Goal: Task Accomplishment & Management: Use online tool/utility

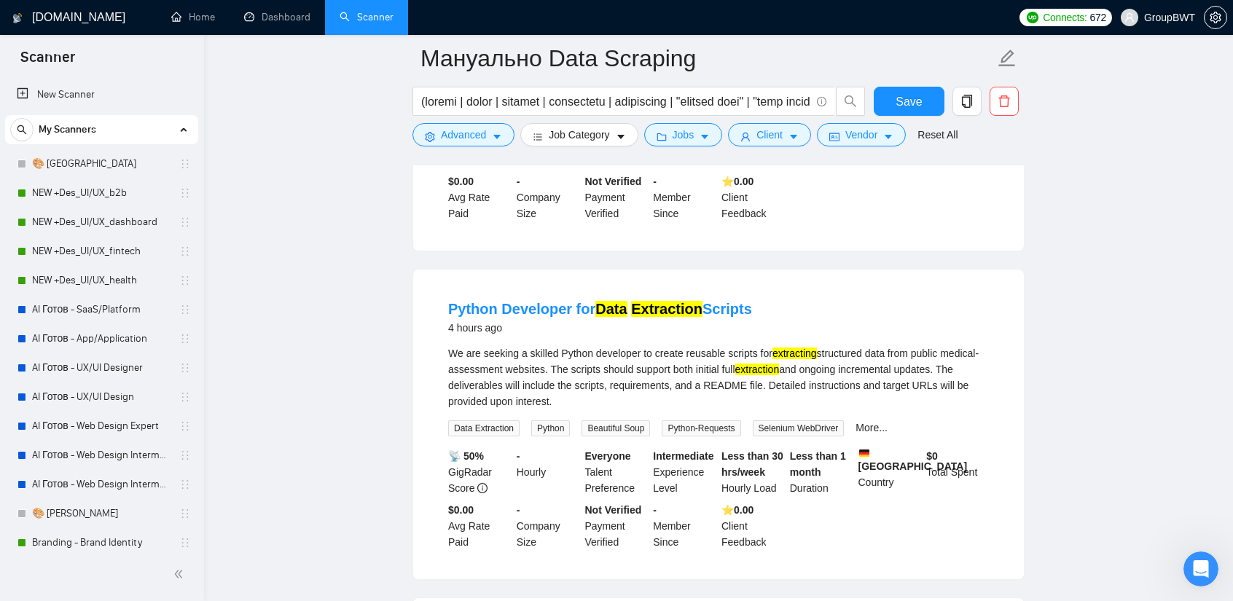
scroll to position [411, 0]
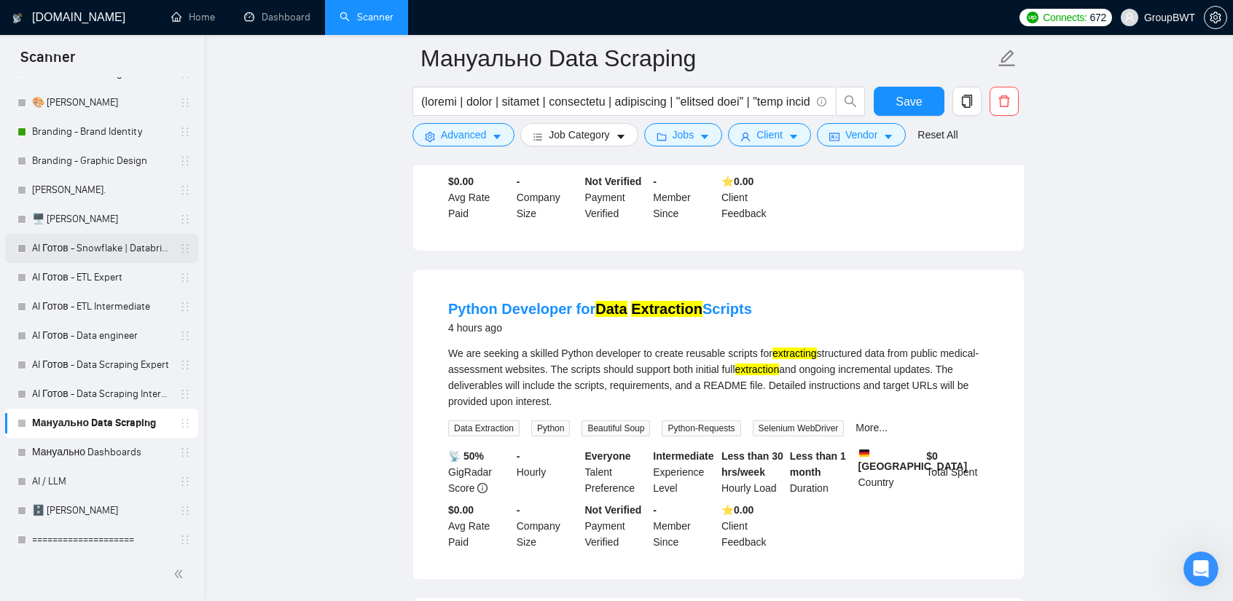
click at [106, 244] on link "AI Готов - Snowflake | Databricks" at bounding box center [101, 248] width 138 height 29
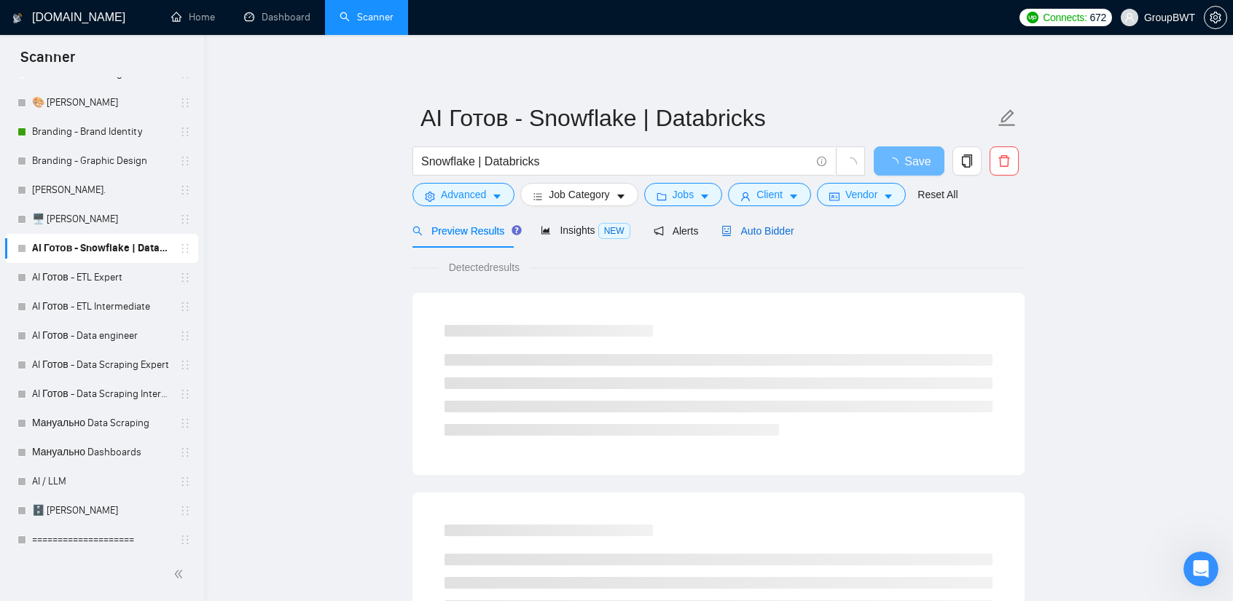
click at [762, 236] on span "Auto Bidder" at bounding box center [758, 231] width 72 height 12
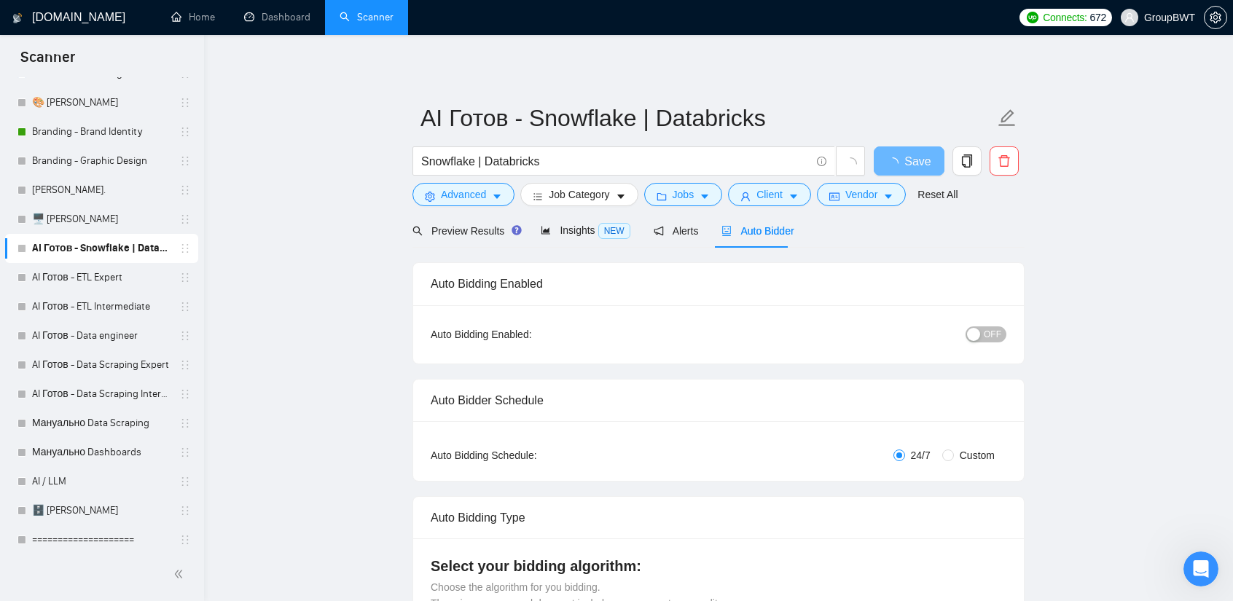
click at [980, 334] on div "button" at bounding box center [973, 334] width 13 height 13
click at [889, 161] on button "Save" at bounding box center [909, 161] width 71 height 29
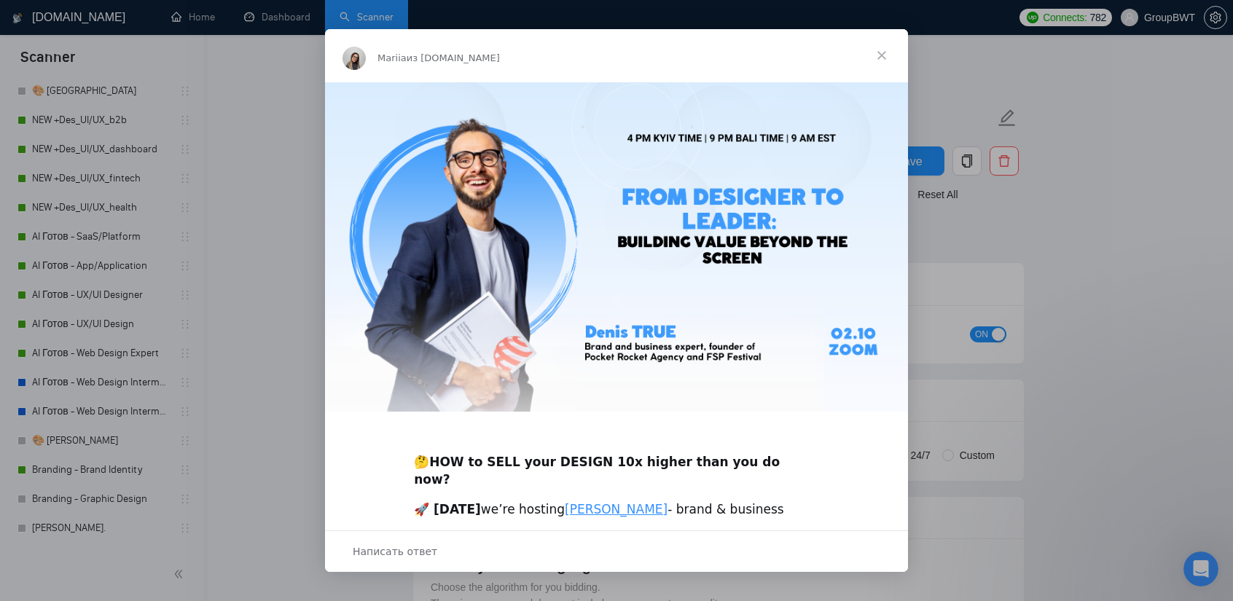
click at [879, 55] on span "Закрыть" at bounding box center [882, 55] width 52 height 52
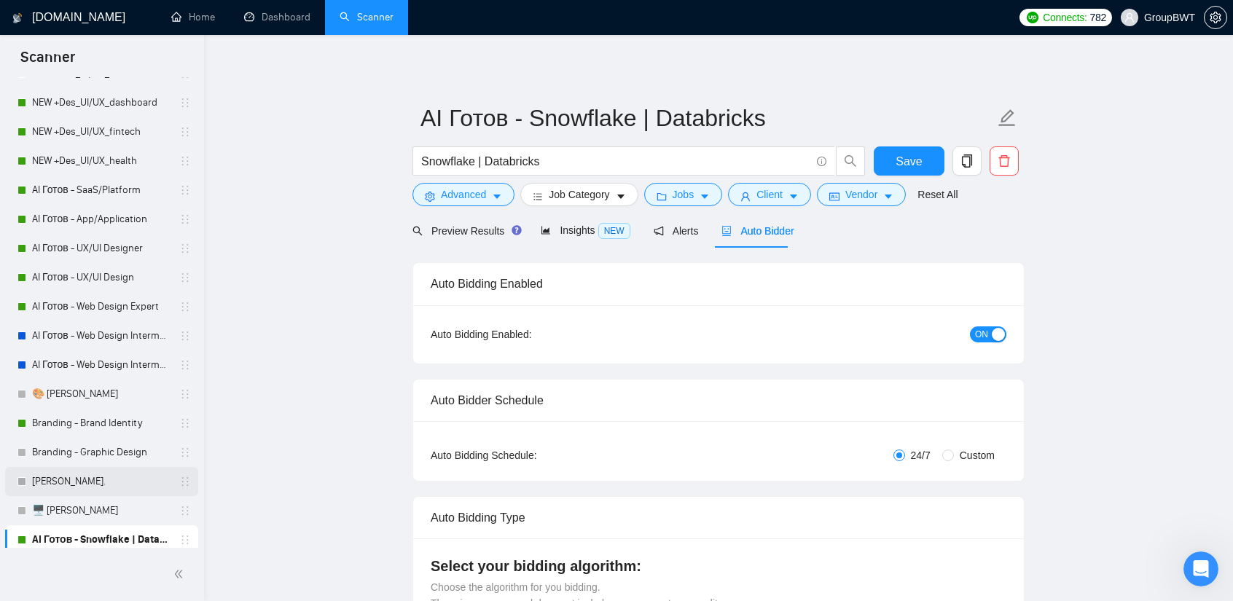
scroll to position [219, 0]
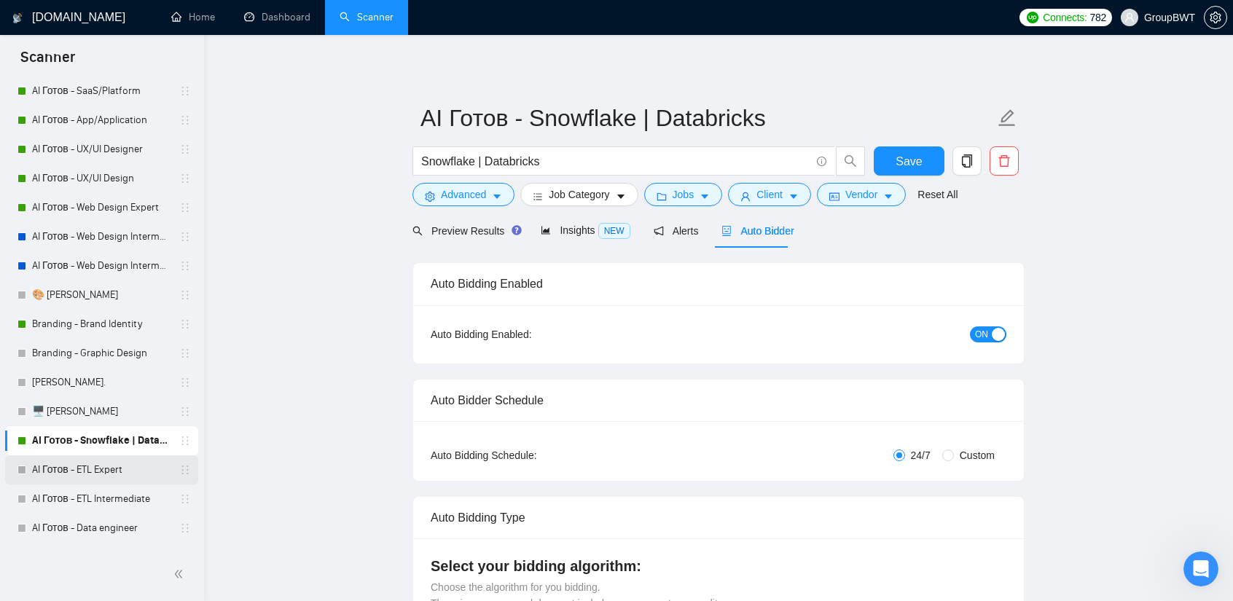
click at [109, 473] on link "AI Готов - ETL Expert" at bounding box center [101, 470] width 138 height 29
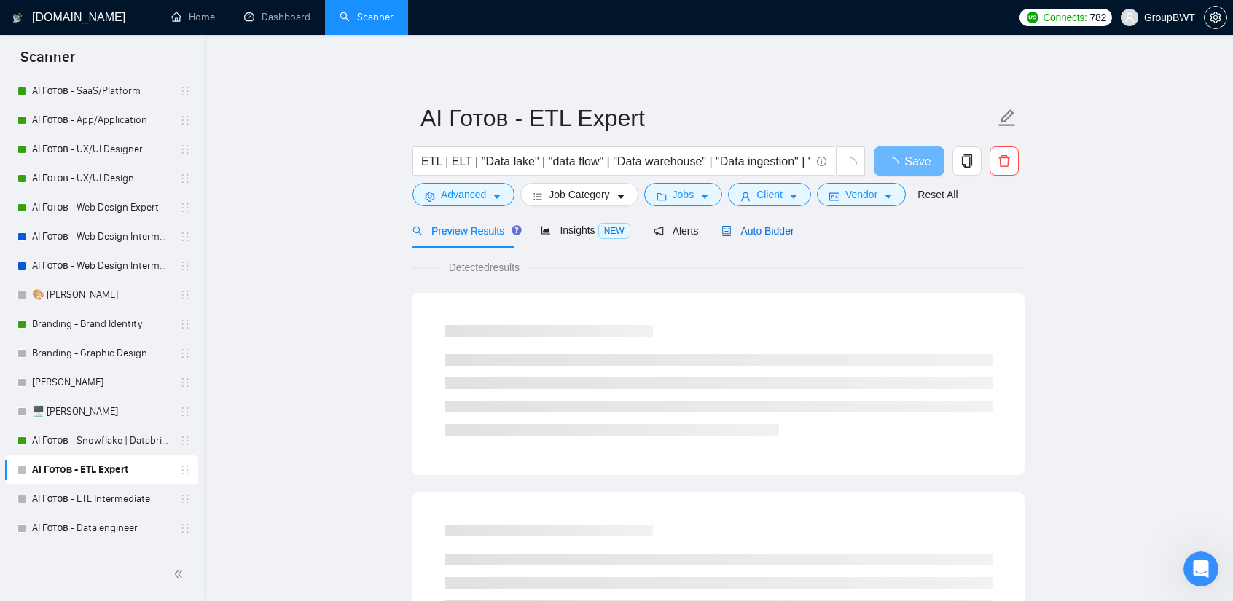
click at [760, 233] on span "Auto Bidder" at bounding box center [758, 231] width 72 height 12
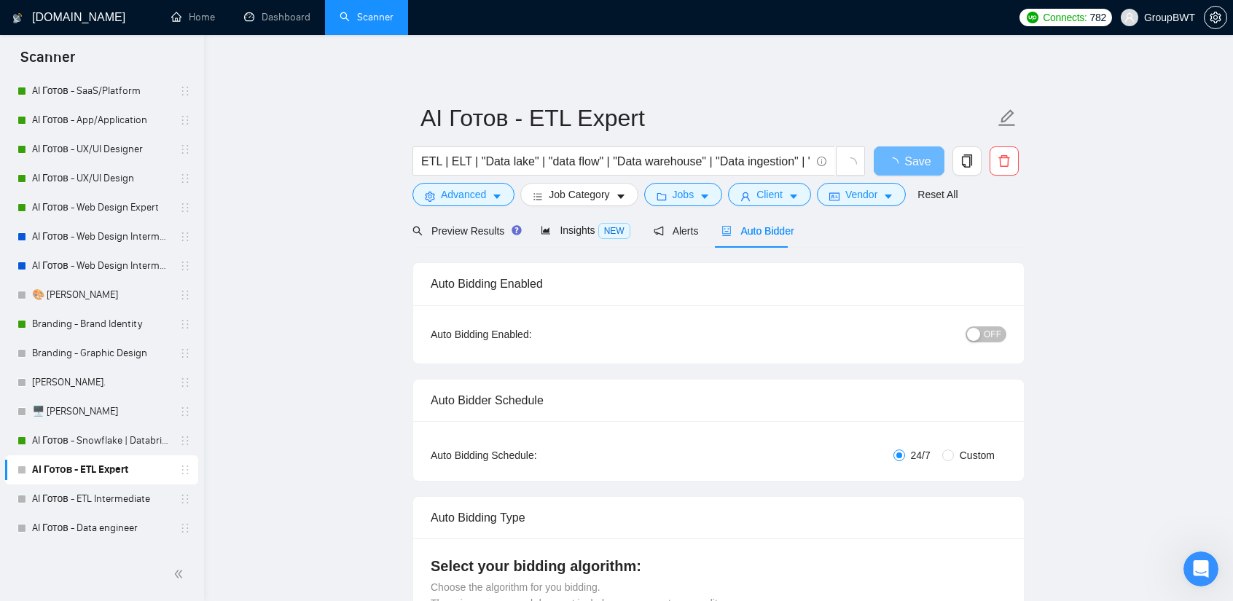
click at [993, 332] on span "OFF" at bounding box center [992, 335] width 17 height 16
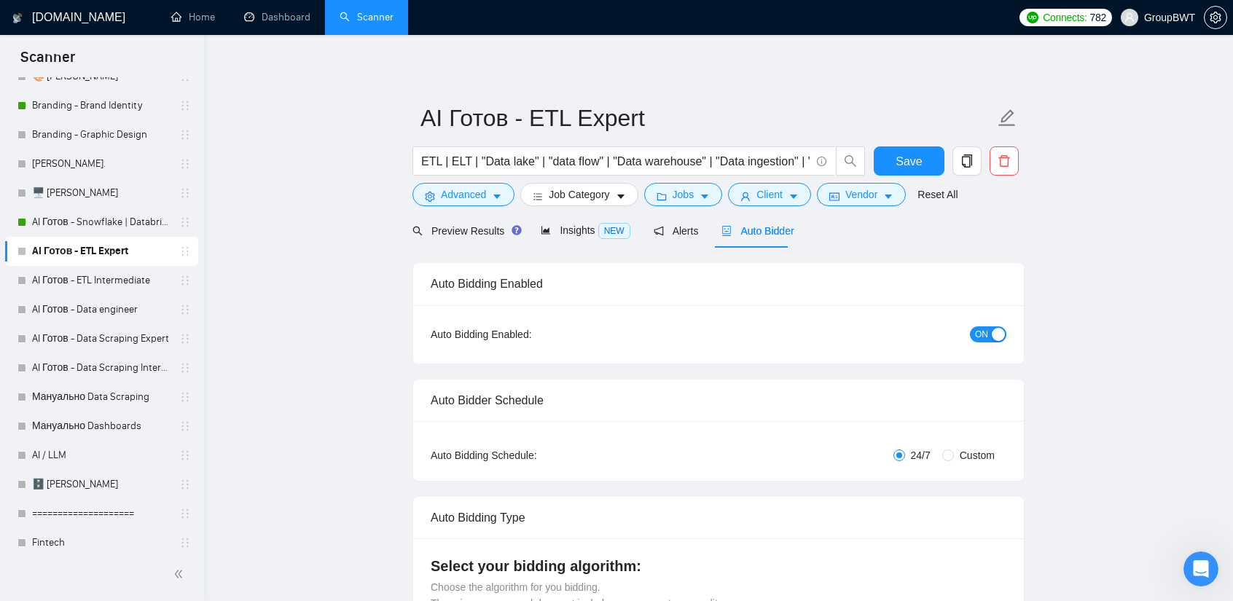
click at [902, 146] on form "AI Готов - ETL Expert ETL | ELT | "Data lake" | "data flow" | "Data warehouse" …" at bounding box center [719, 154] width 612 height 119
click at [902, 166] on span "Save" at bounding box center [909, 161] width 26 height 18
click at [115, 281] on link "AI Готов - ETL Intermediate" at bounding box center [101, 280] width 138 height 29
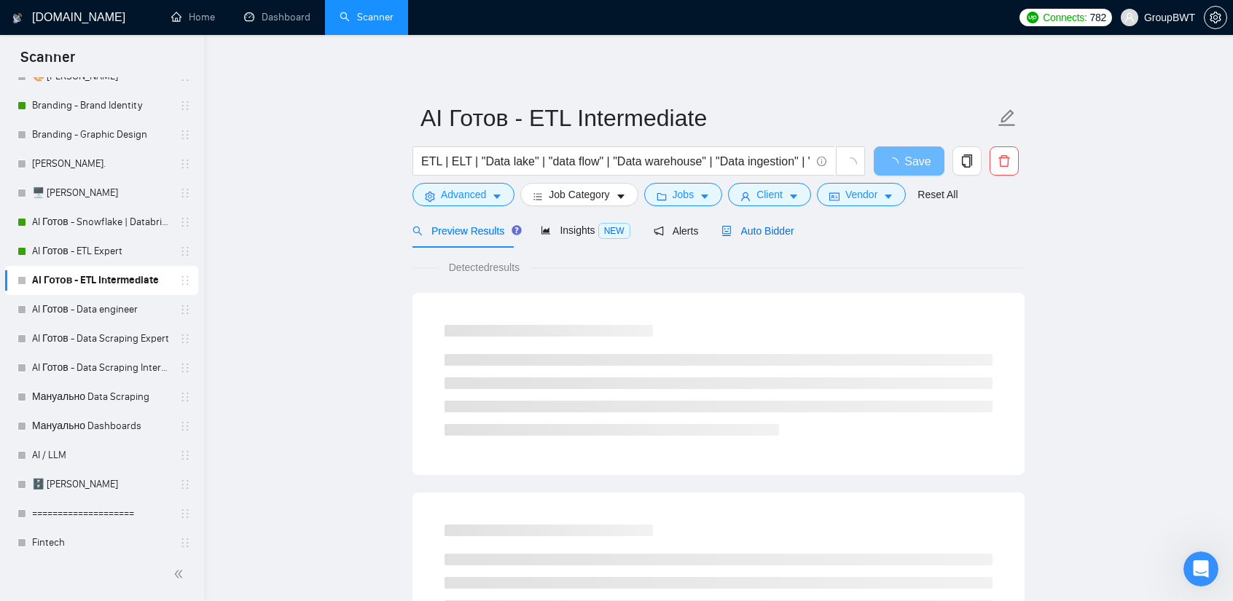
click at [784, 235] on span "Auto Bidder" at bounding box center [758, 231] width 72 height 12
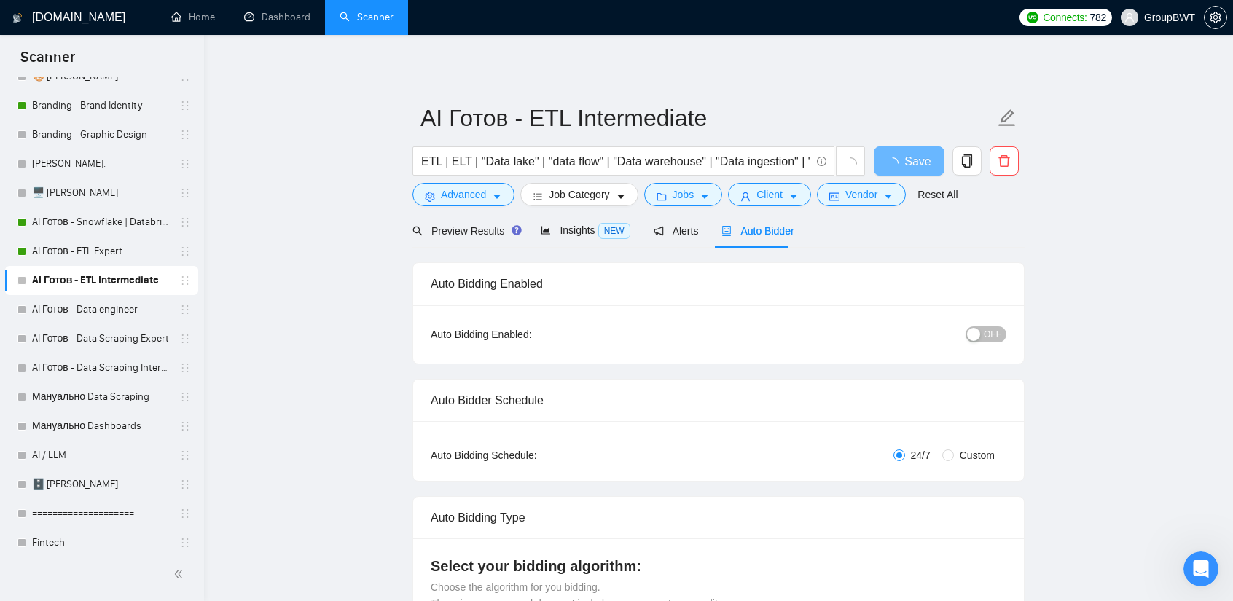
click at [986, 341] on button "OFF" at bounding box center [986, 335] width 41 height 16
click at [914, 234] on div "Preview Results Insights NEW Alerts Auto Bidder" at bounding box center [719, 231] width 612 height 34
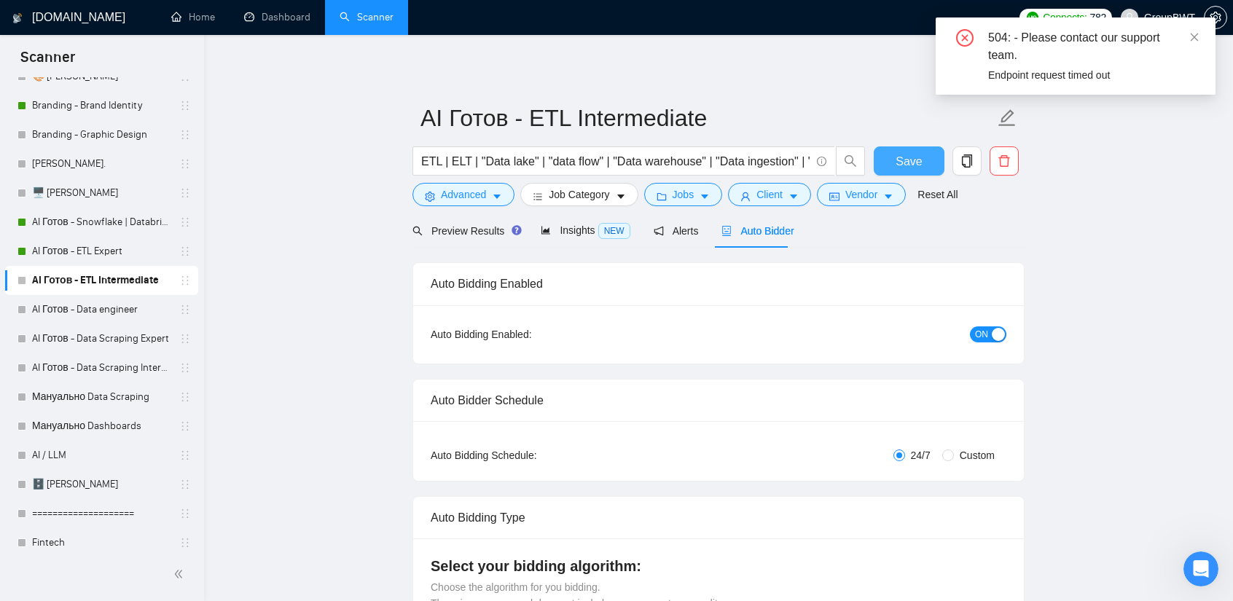
click at [899, 160] on span "Save" at bounding box center [909, 161] width 26 height 18
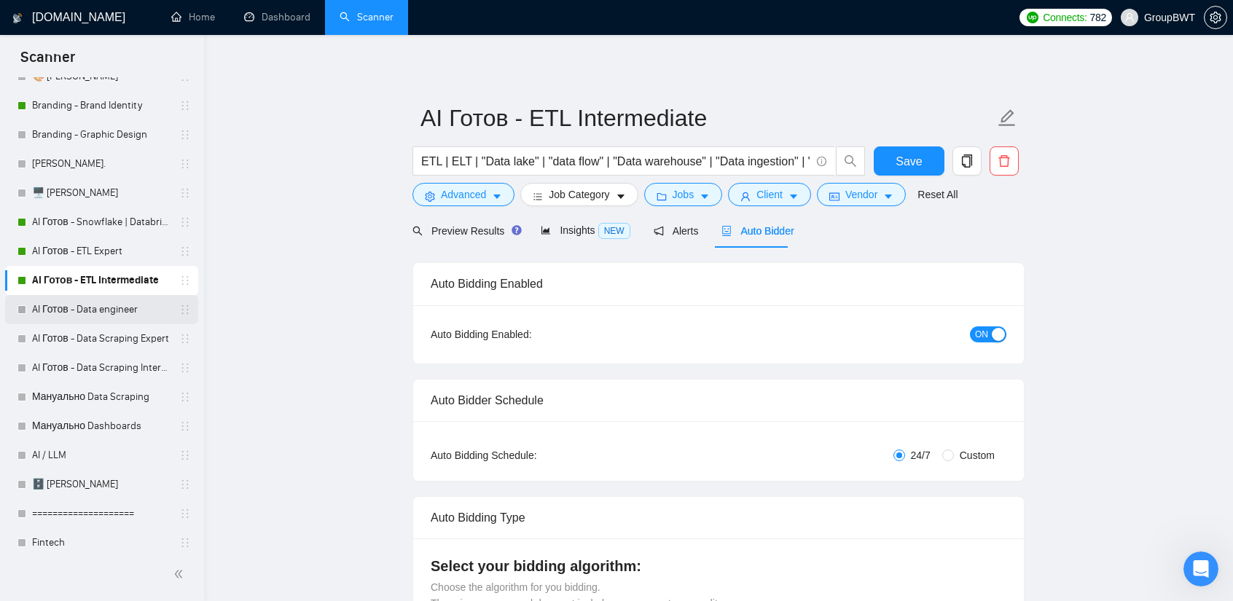
click at [94, 313] on link "AI Готов - Data engineer" at bounding box center [101, 309] width 138 height 29
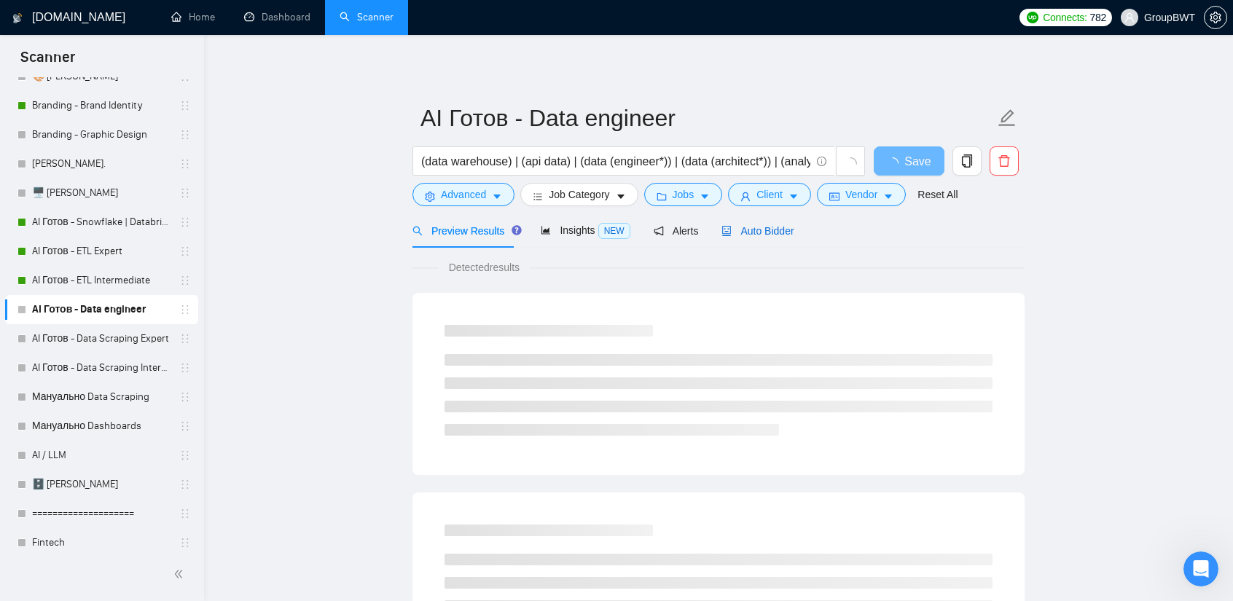
click at [768, 230] on span "Auto Bidder" at bounding box center [758, 231] width 72 height 12
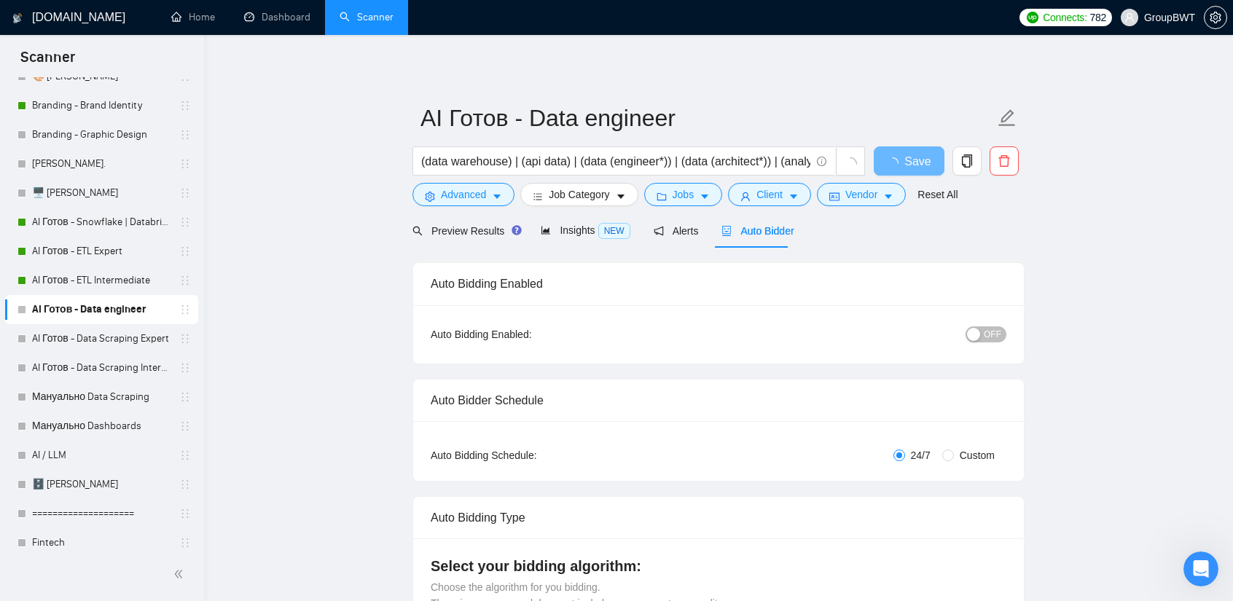
click at [986, 335] on button "OFF" at bounding box center [986, 335] width 41 height 16
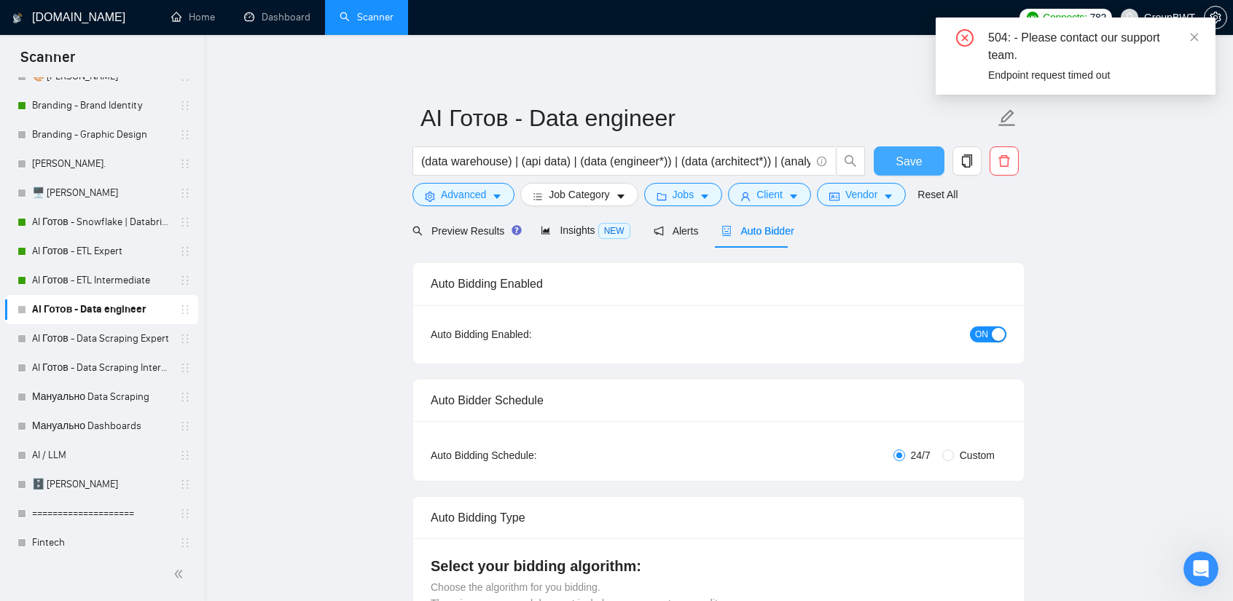
drag, startPoint x: 914, startPoint y: 165, endPoint x: 907, endPoint y: 171, distance: 9.8
click at [915, 165] on span "Save" at bounding box center [909, 161] width 26 height 18
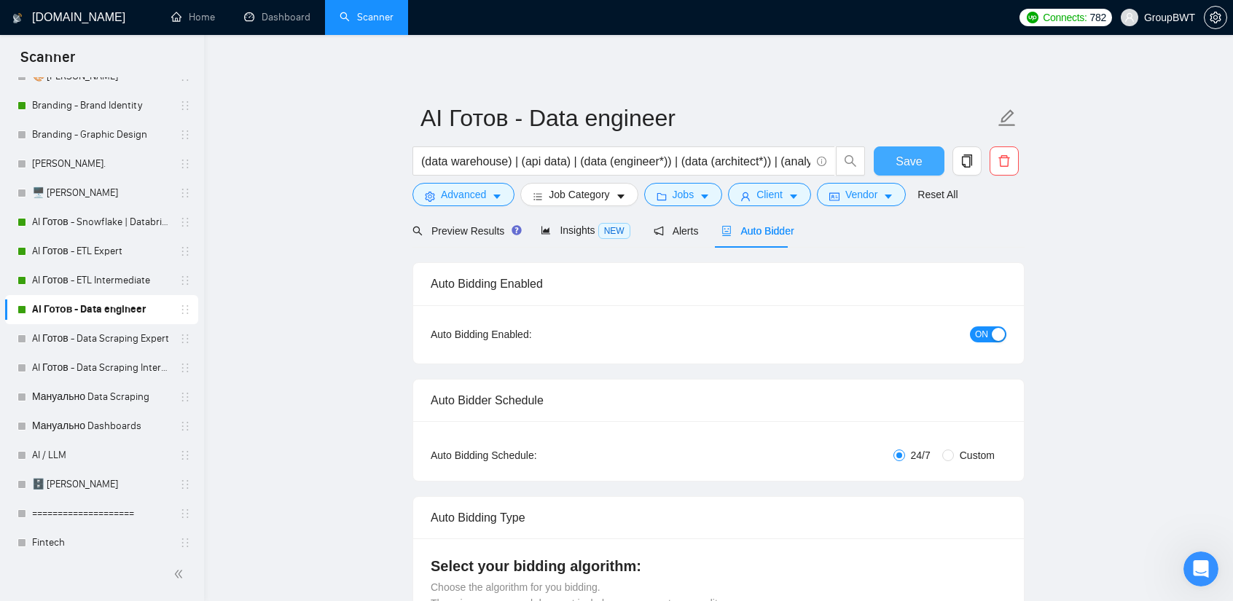
click at [914, 157] on span "Save" at bounding box center [909, 161] width 26 height 18
click at [112, 337] on link "AI Готов - Data Scraping Expert" at bounding box center [101, 338] width 138 height 29
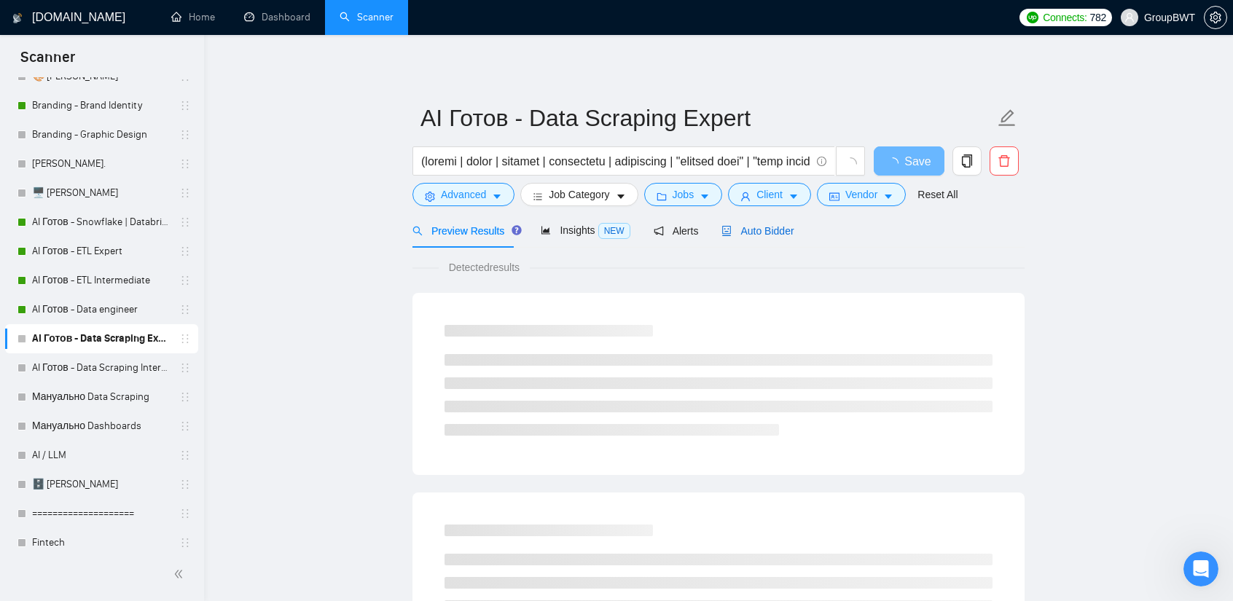
drag, startPoint x: 765, startPoint y: 232, endPoint x: 792, endPoint y: 253, distance: 33.7
click at [765, 231] on span "Auto Bidder" at bounding box center [758, 231] width 72 height 12
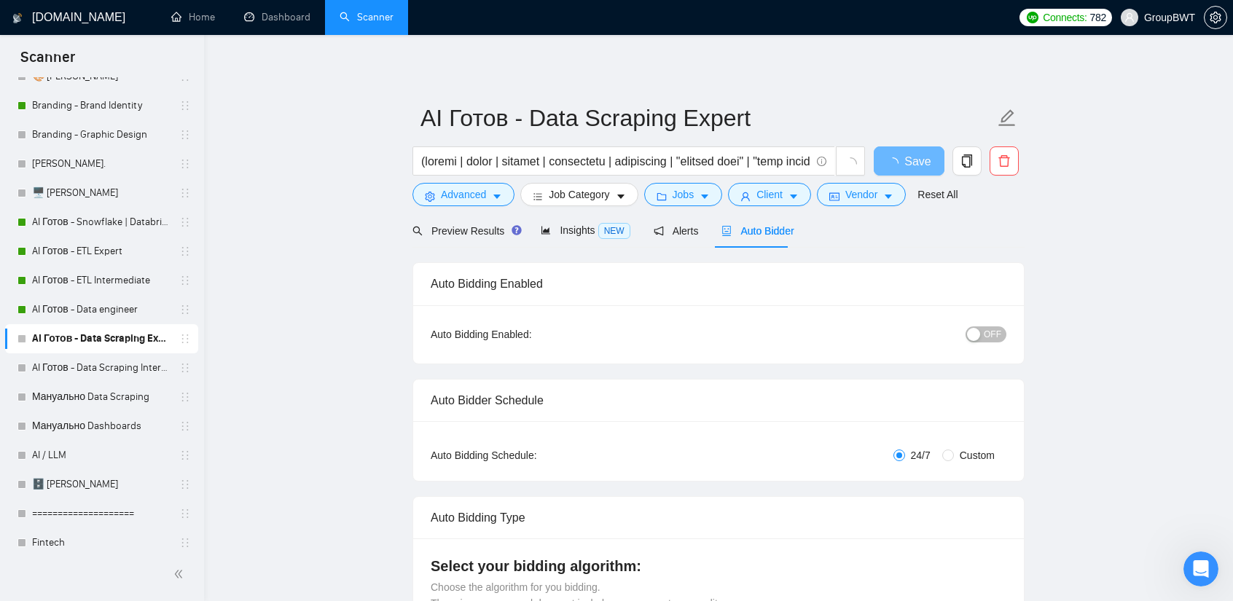
click at [991, 333] on span "OFF" at bounding box center [992, 335] width 17 height 16
click at [980, 329] on div "button" at bounding box center [973, 334] width 13 height 13
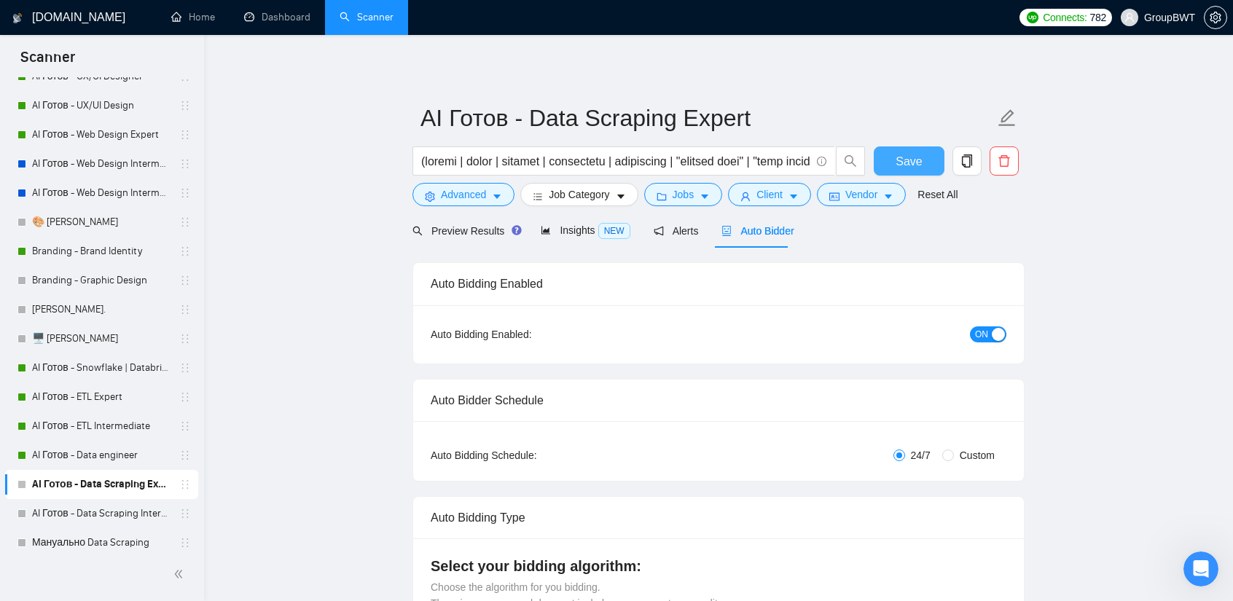
click at [908, 167] on span "Save" at bounding box center [909, 161] width 26 height 18
click at [902, 160] on span "Save" at bounding box center [909, 161] width 26 height 18
click at [96, 514] on link "AI Готов - Data Scraping Intermediate" at bounding box center [101, 513] width 138 height 29
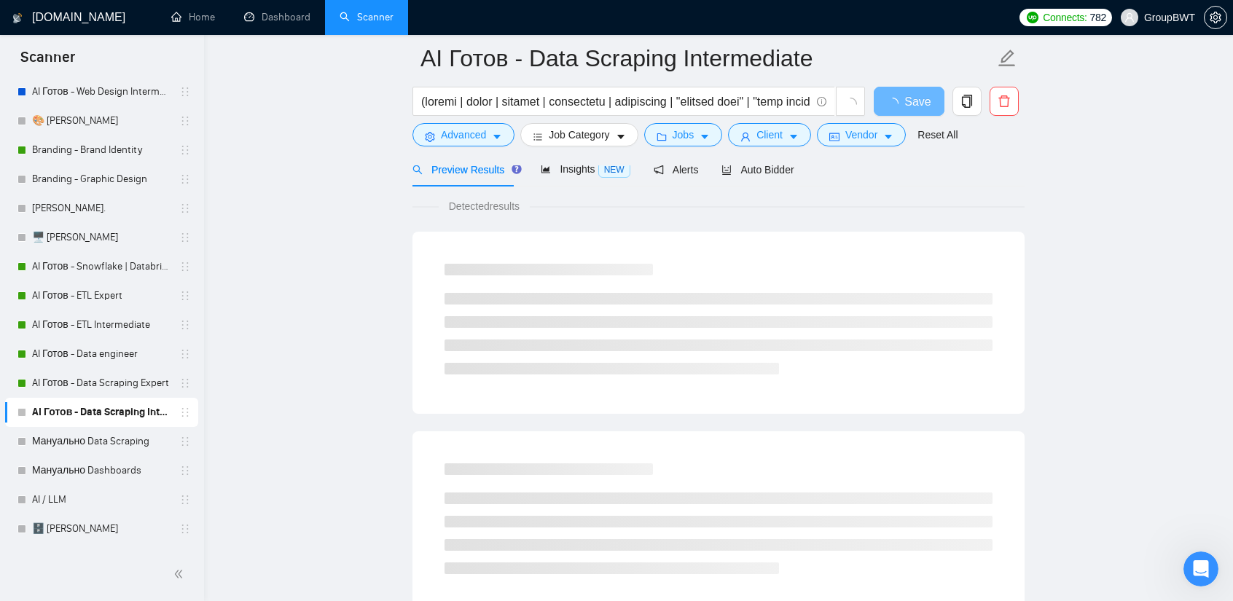
scroll to position [437, 0]
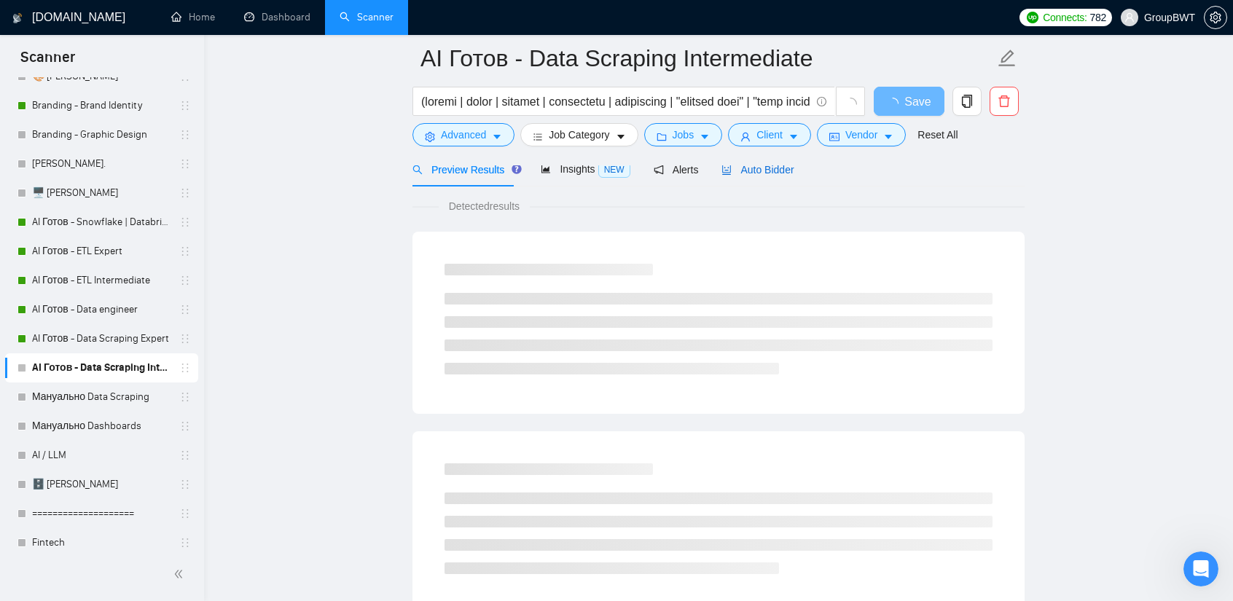
click at [735, 168] on span "Auto Bidder" at bounding box center [758, 170] width 72 height 12
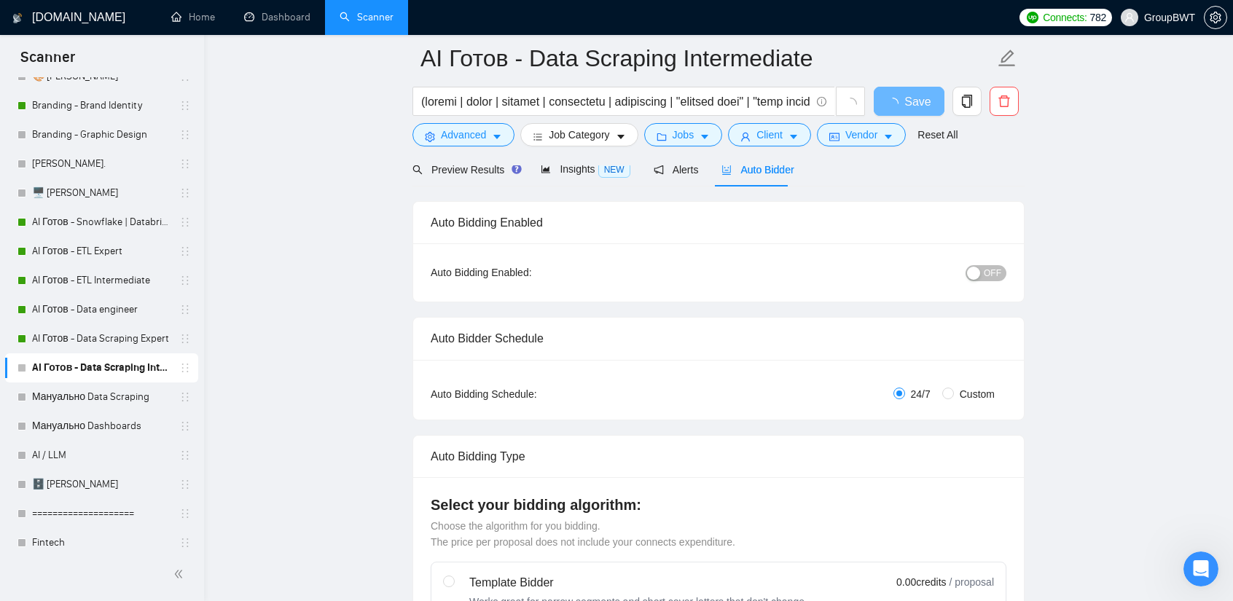
click at [985, 276] on button "OFF" at bounding box center [986, 273] width 41 height 16
click at [923, 101] on button "Save" at bounding box center [909, 101] width 71 height 29
click at [85, 337] on link "AI Готов - Data Scraping Expert" at bounding box center [101, 338] width 138 height 29
